Goal: Check status

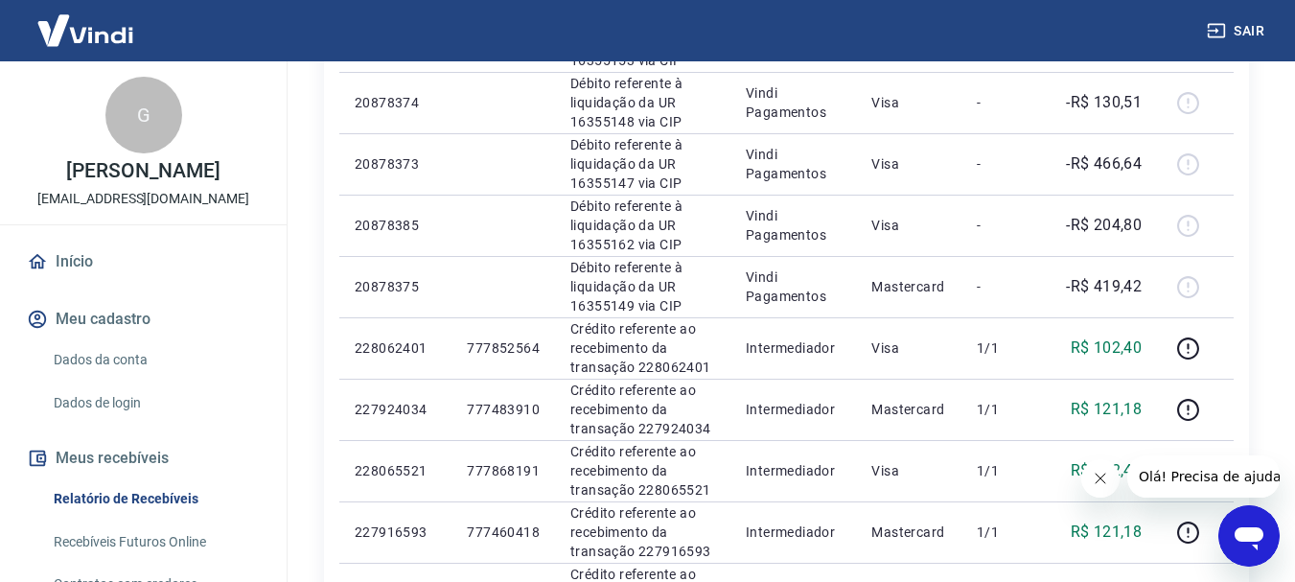
scroll to position [587, 0]
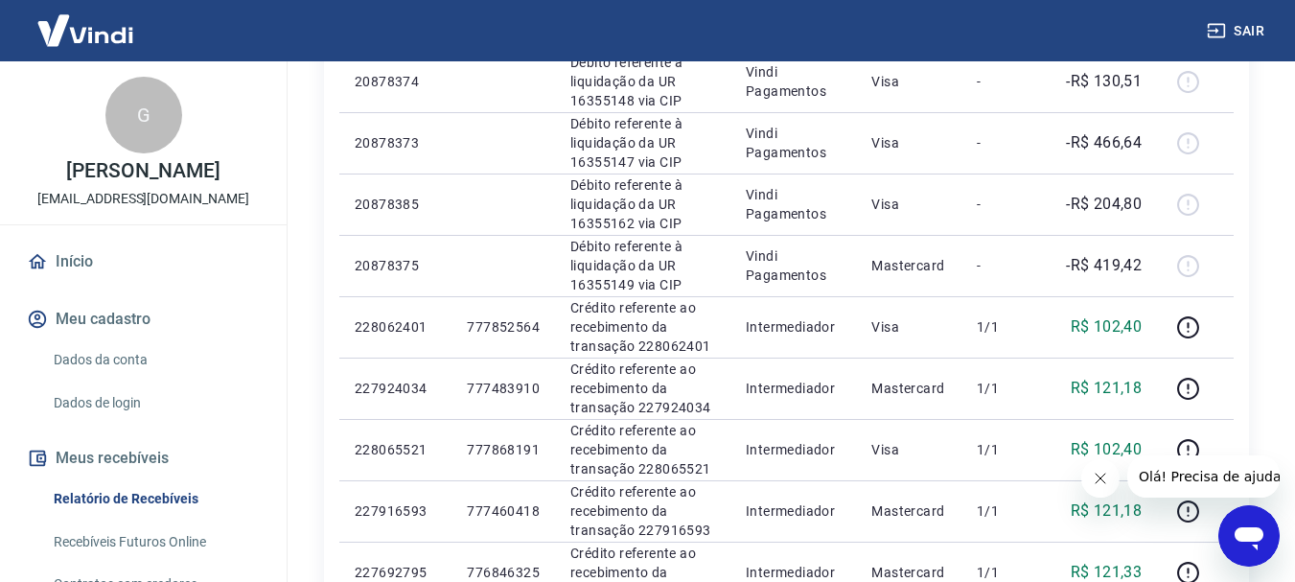
click at [1288, 314] on div "Início / Meus Recebíveis / Relatório de Recebíveis Relatório de Recebíveis Saib…" at bounding box center [786, 401] width 1017 height 1852
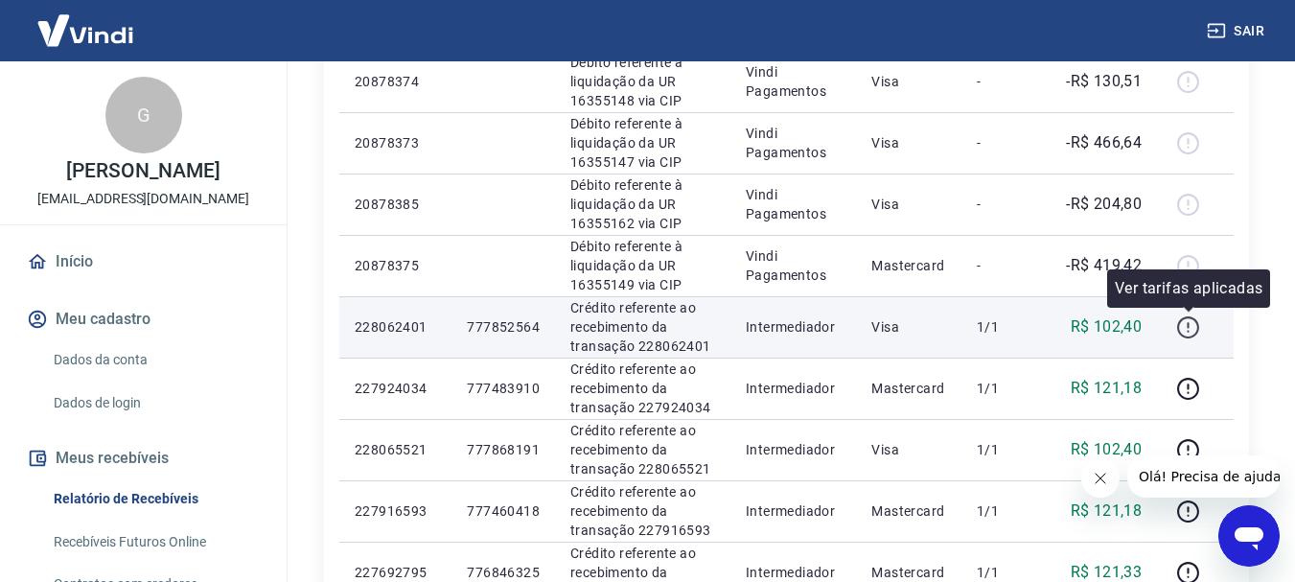
click at [1202, 333] on button "button" at bounding box center [1187, 327] width 31 height 31
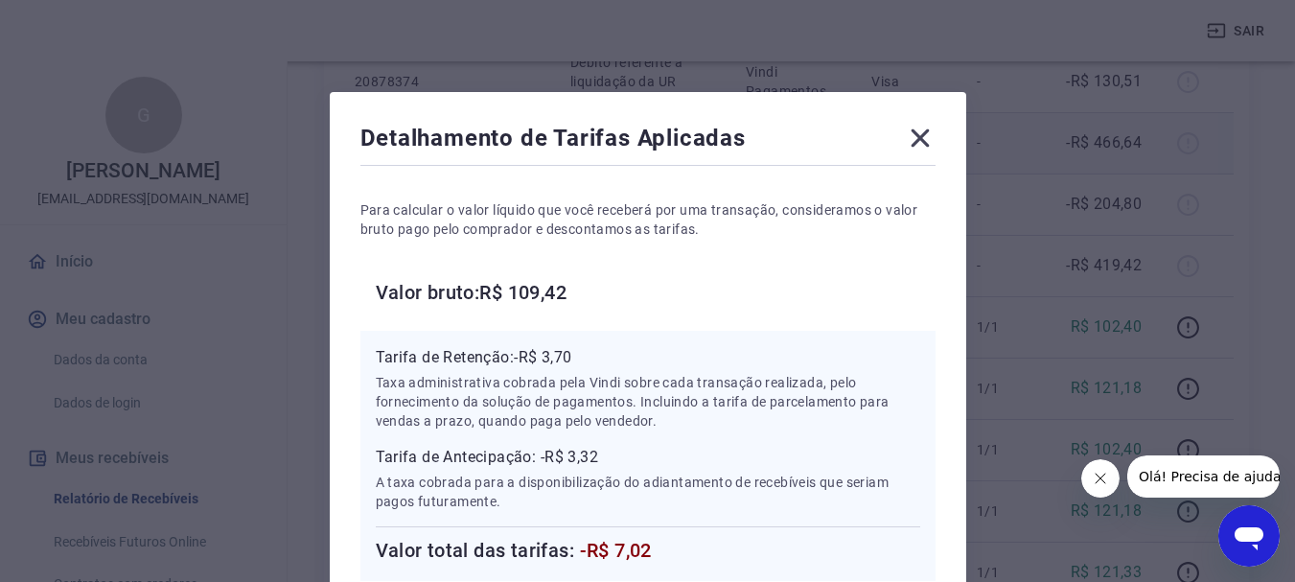
drag, startPoint x: 917, startPoint y: 128, endPoint x: 924, endPoint y: 144, distance: 16.7
click at [916, 128] on icon at bounding box center [920, 138] width 31 height 31
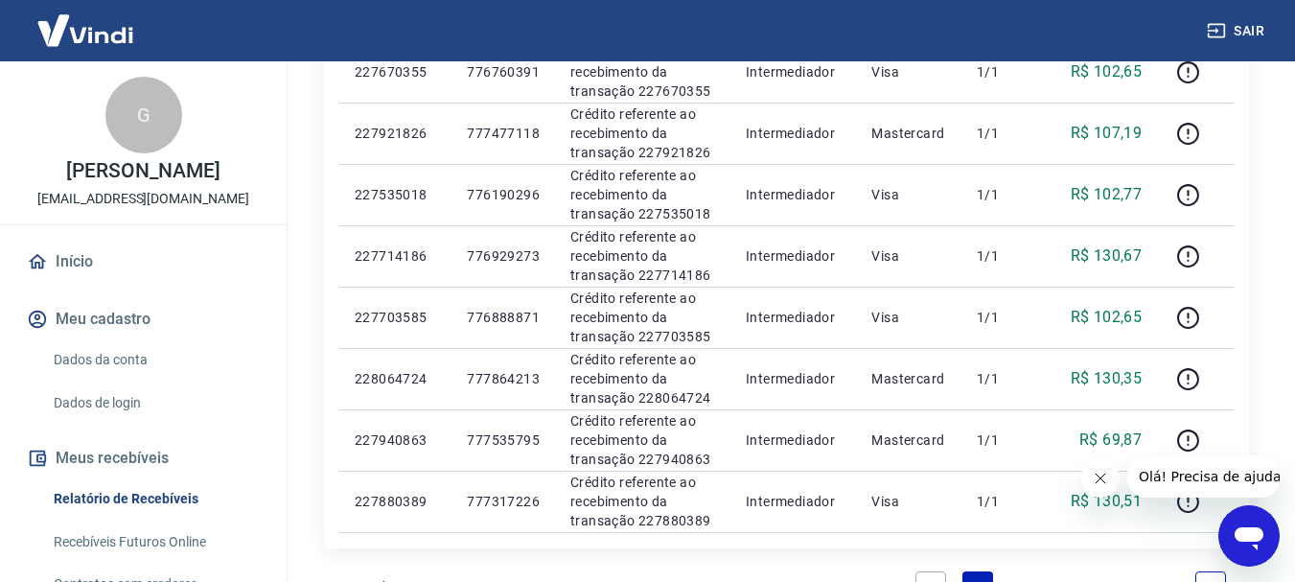
scroll to position [1163, 0]
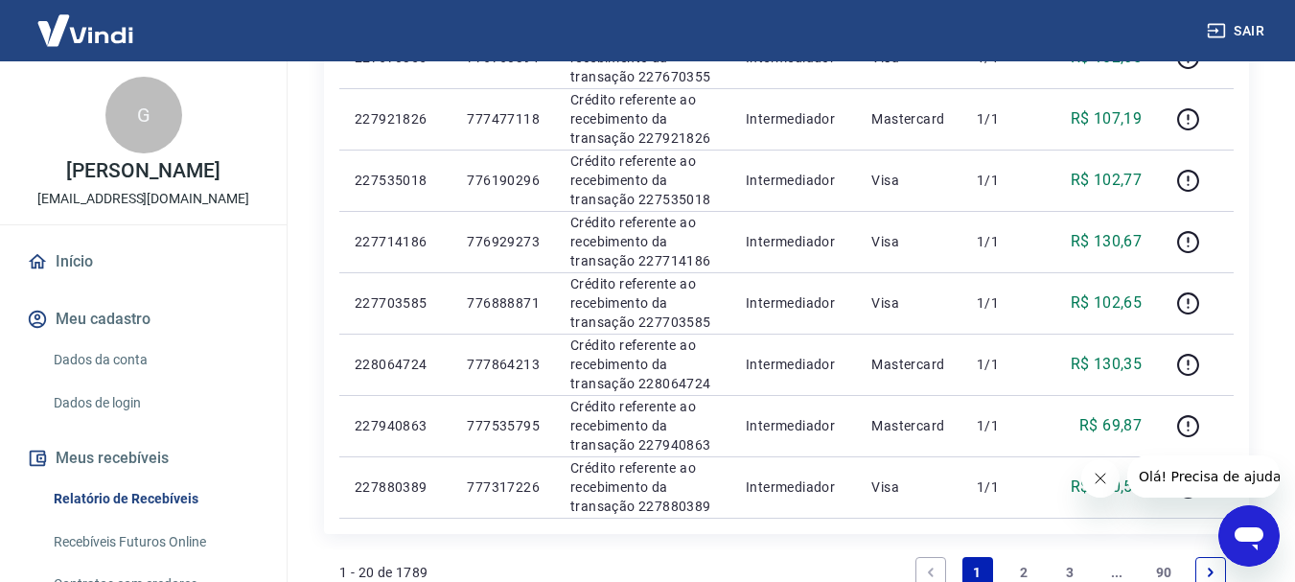
drag, startPoint x: 1292, startPoint y: 432, endPoint x: 1289, endPoint y: 448, distance: 15.6
click at [1025, 572] on link "2" at bounding box center [1023, 572] width 31 height 31
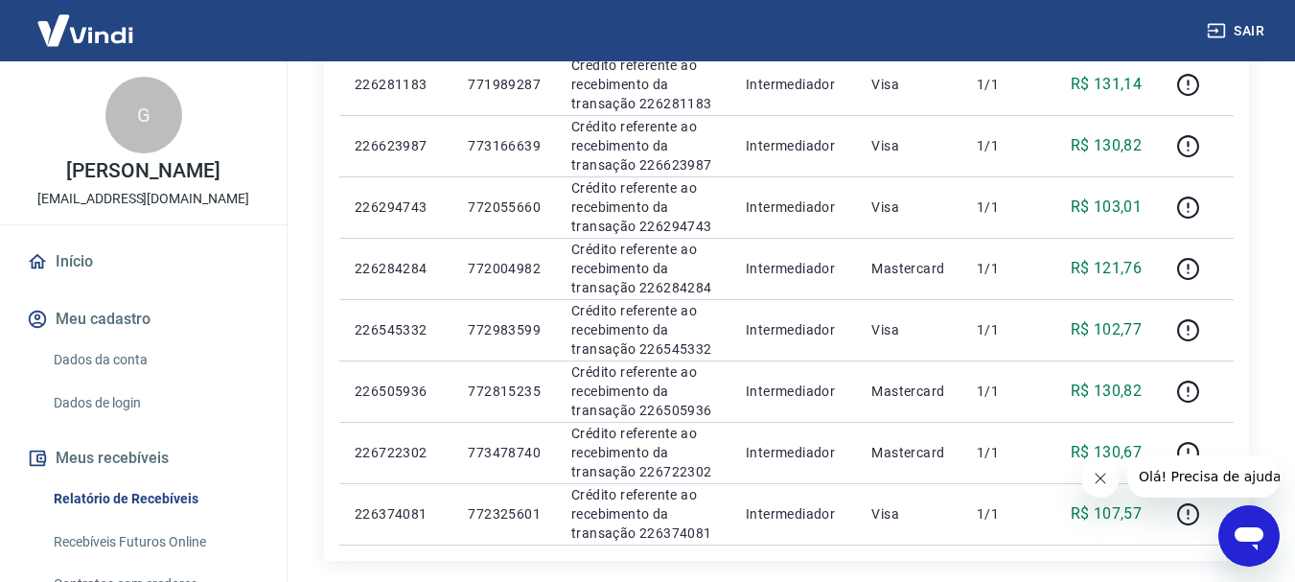
scroll to position [1234, 0]
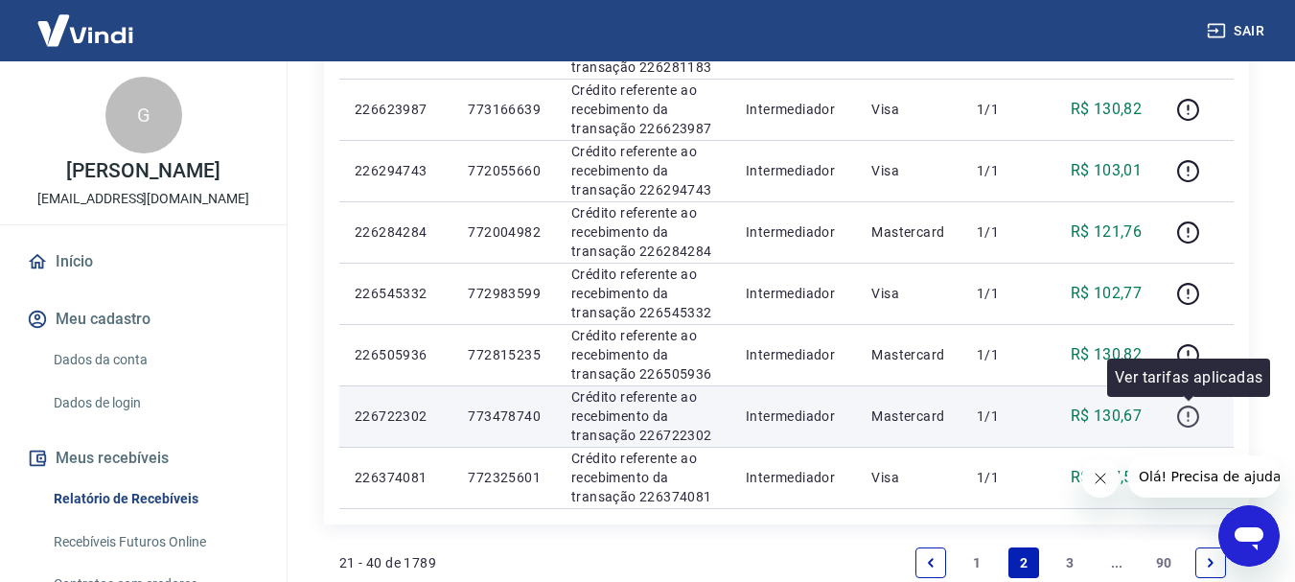
click at [1203, 416] on button "button" at bounding box center [1187, 416] width 31 height 31
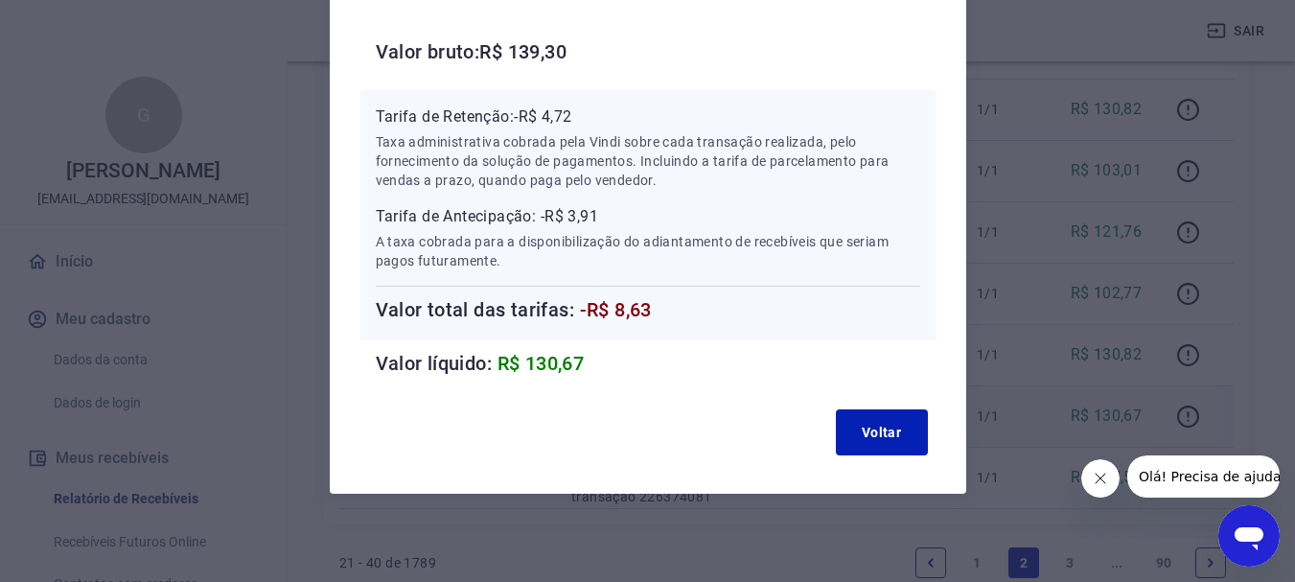
scroll to position [244, 0]
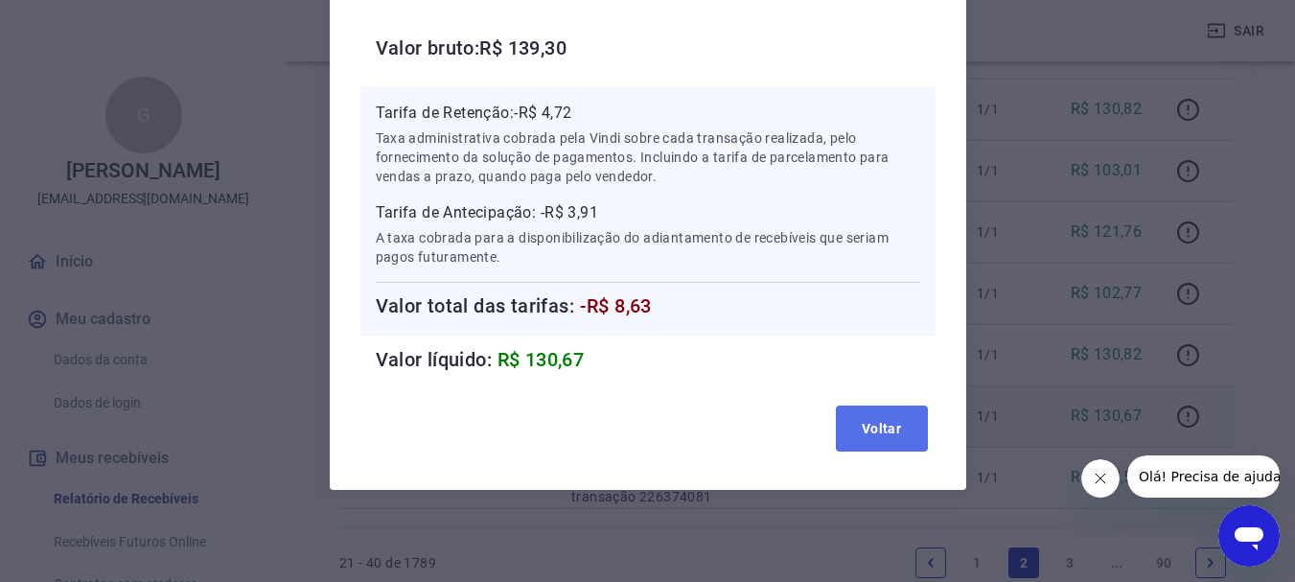
click at [891, 425] on button "Voltar" at bounding box center [882, 428] width 92 height 46
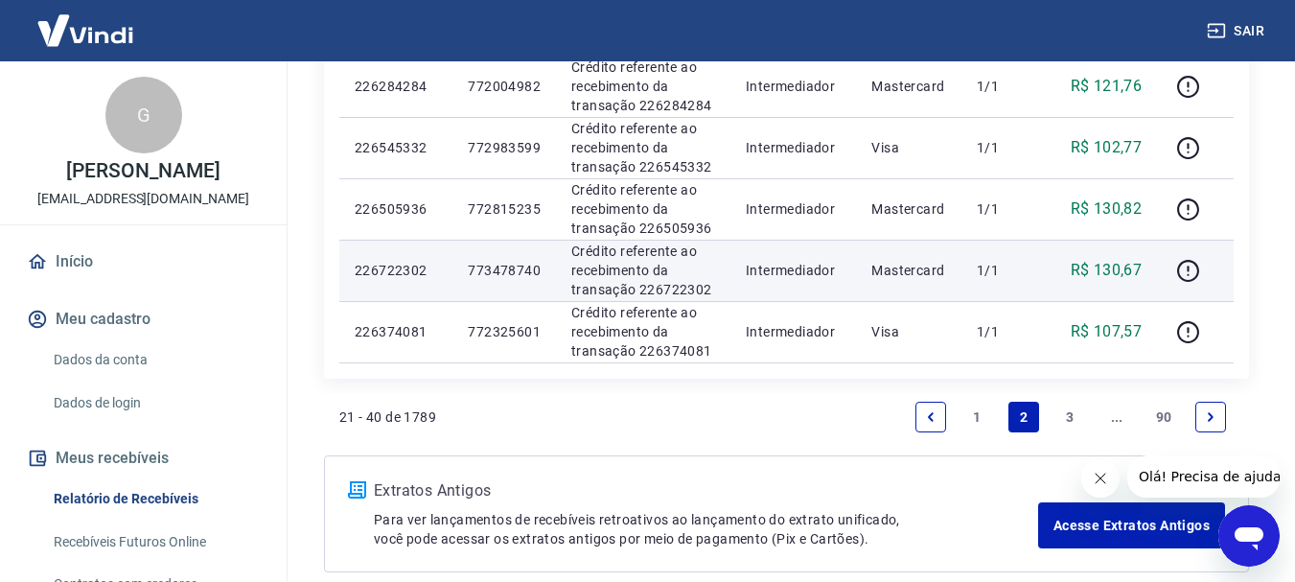
scroll to position [1425, 0]
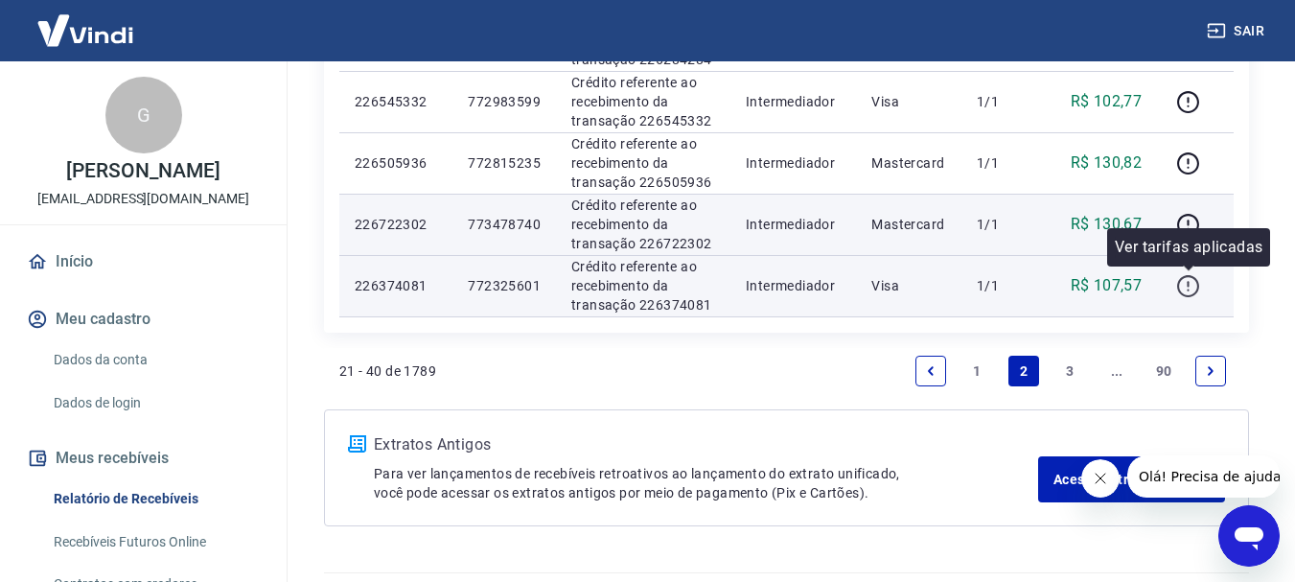
click at [1193, 292] on icon "button" at bounding box center [1188, 286] width 24 height 24
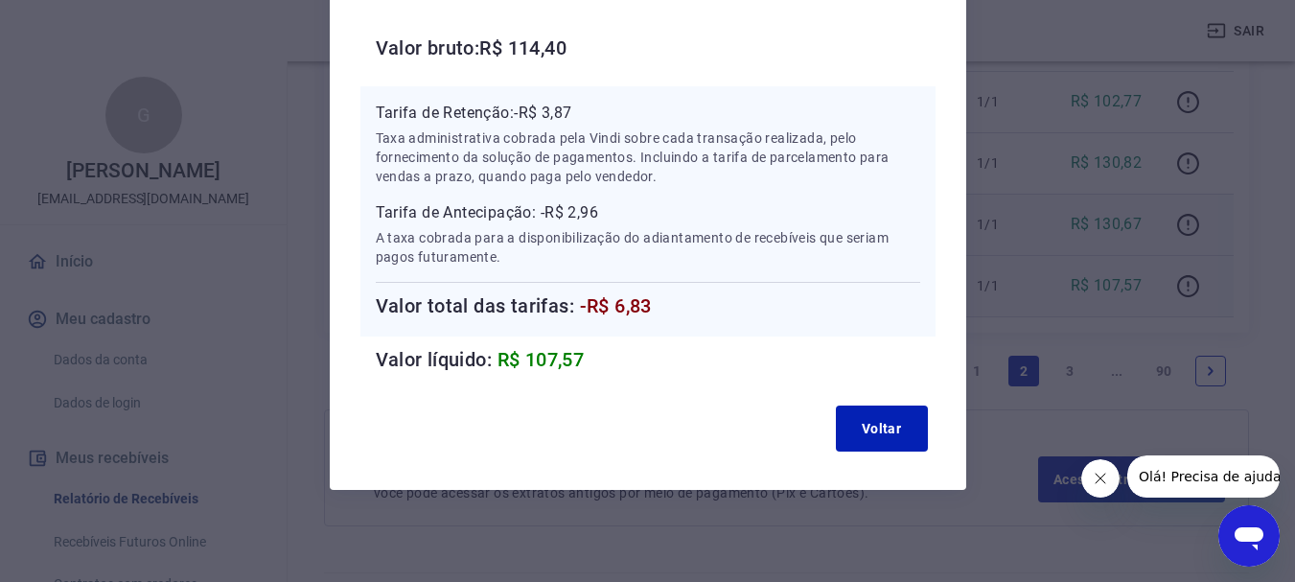
scroll to position [1475, 0]
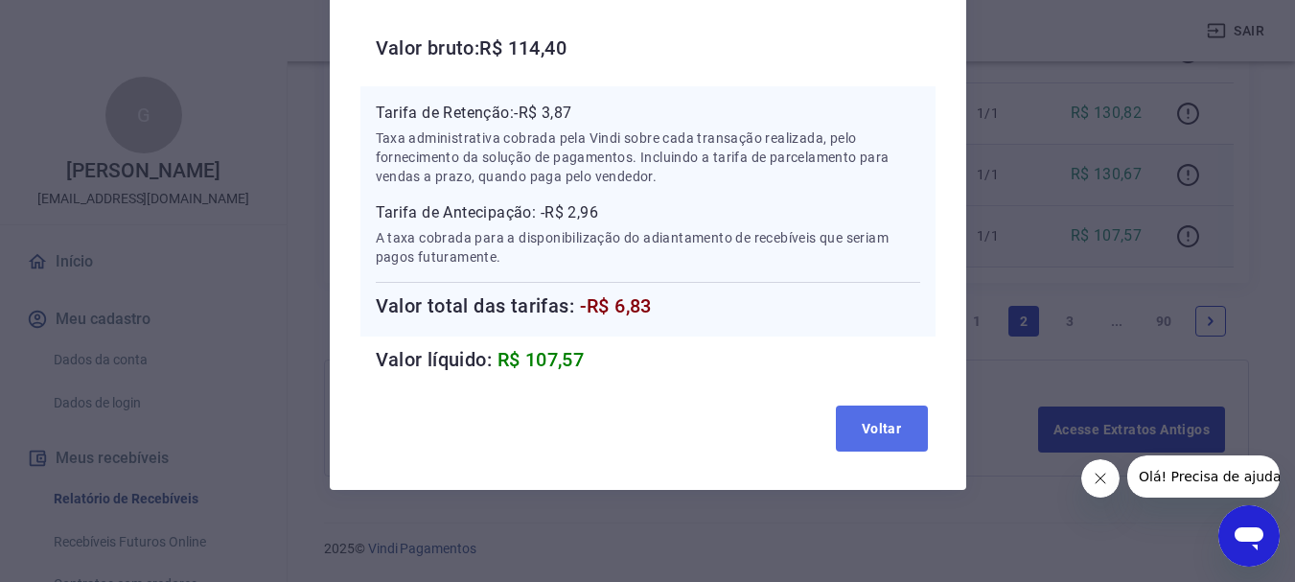
click at [892, 422] on button "Voltar" at bounding box center [882, 428] width 92 height 46
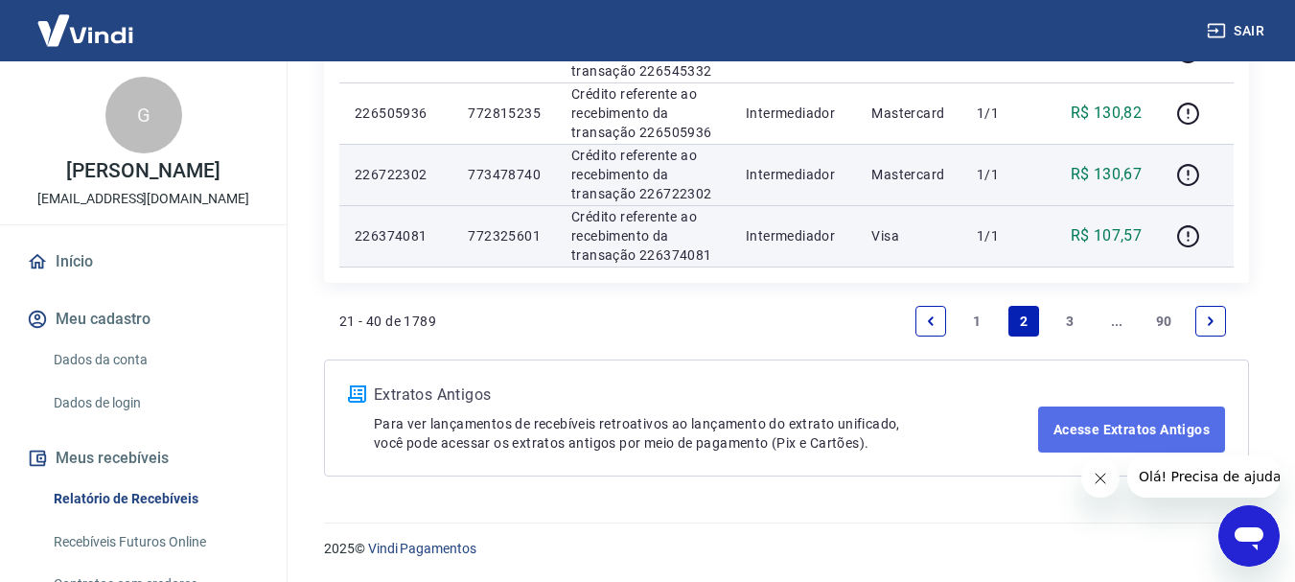
click at [1087, 429] on link "Acesse Extratos Antigos" at bounding box center [1131, 429] width 187 height 46
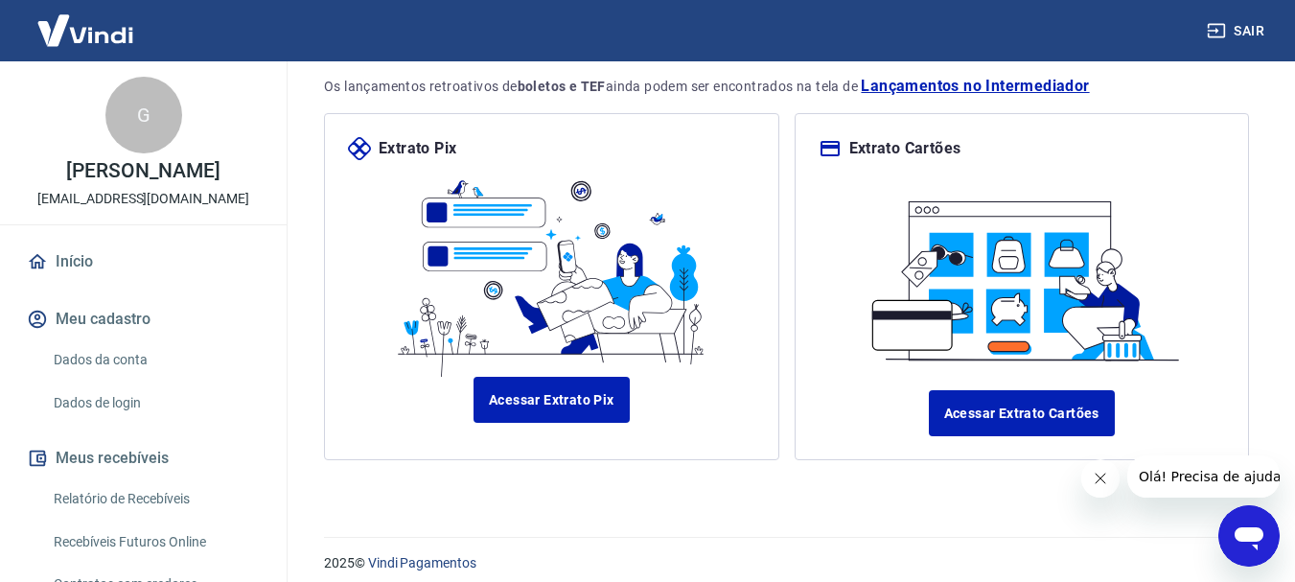
scroll to position [214, 0]
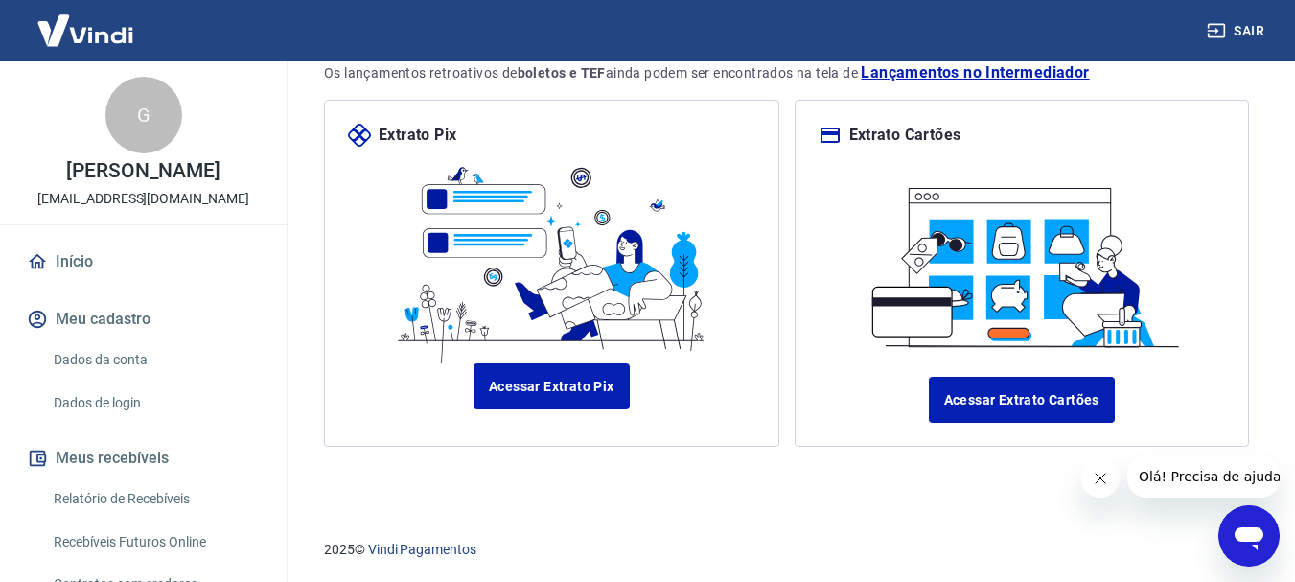
click at [722, 462] on div "Início / Meus Recebíveis / Relatório de Recebíveis Extratos Antigos Aqui você p…" at bounding box center [786, 174] width 925 height 607
